Goal: Check status: Check status

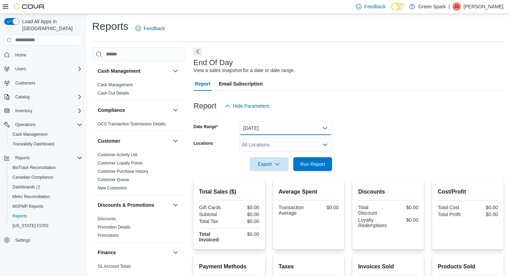
click at [324, 127] on button "[DATE]" at bounding box center [285, 128] width 93 height 14
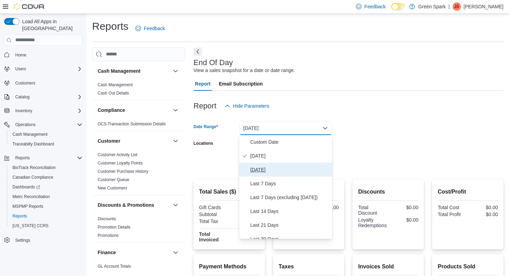
click at [268, 169] on span "[DATE]" at bounding box center [289, 169] width 79 height 8
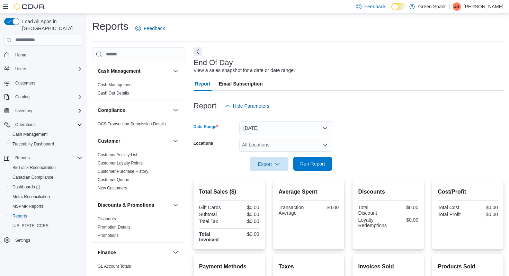
click at [317, 163] on span "Run Report" at bounding box center [312, 163] width 25 height 7
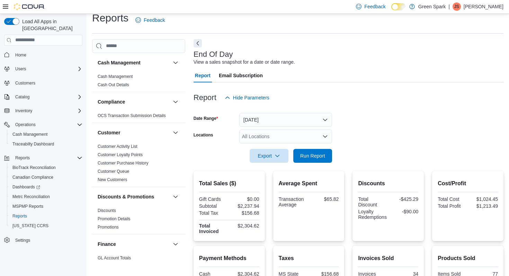
scroll to position [7, 0]
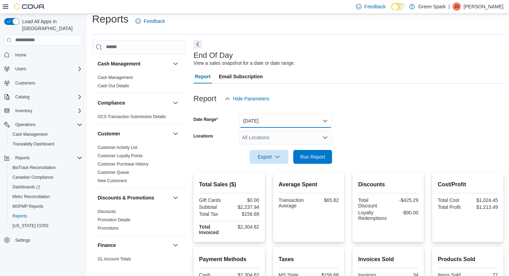
click at [326, 121] on button "[DATE]" at bounding box center [285, 121] width 93 height 14
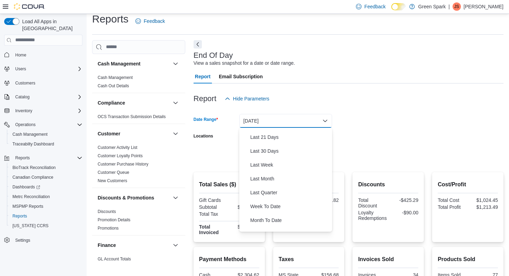
scroll to position [84, 0]
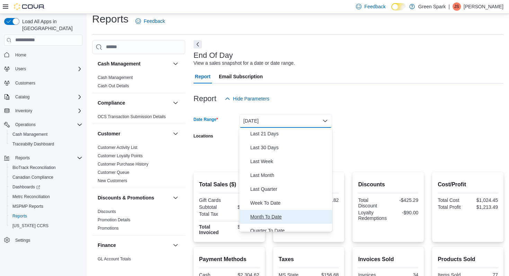
click at [264, 215] on span "Month To Date" at bounding box center [289, 216] width 79 height 8
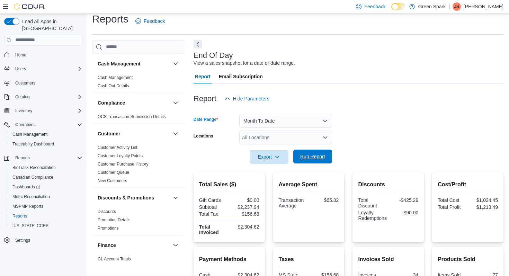
click at [320, 157] on span "Run Report" at bounding box center [312, 156] width 25 height 7
